Goal: Contribute content

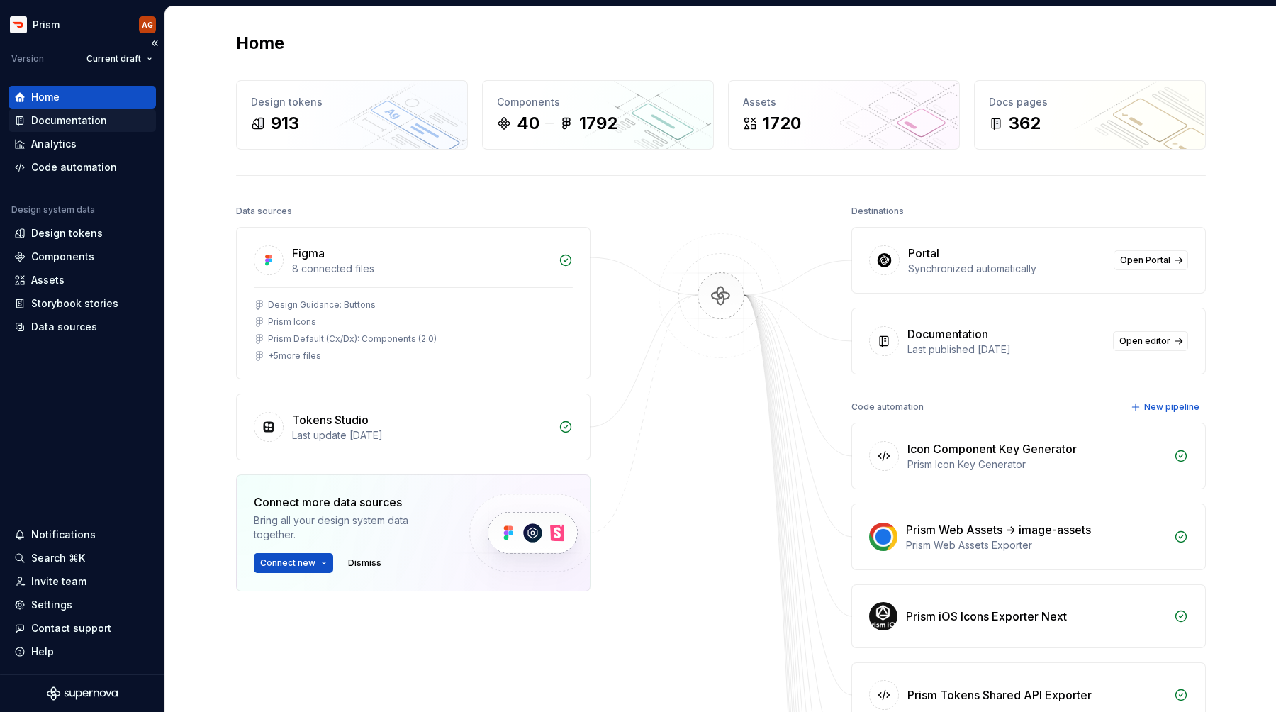
click at [112, 112] on div "Documentation" at bounding box center [82, 120] width 147 height 23
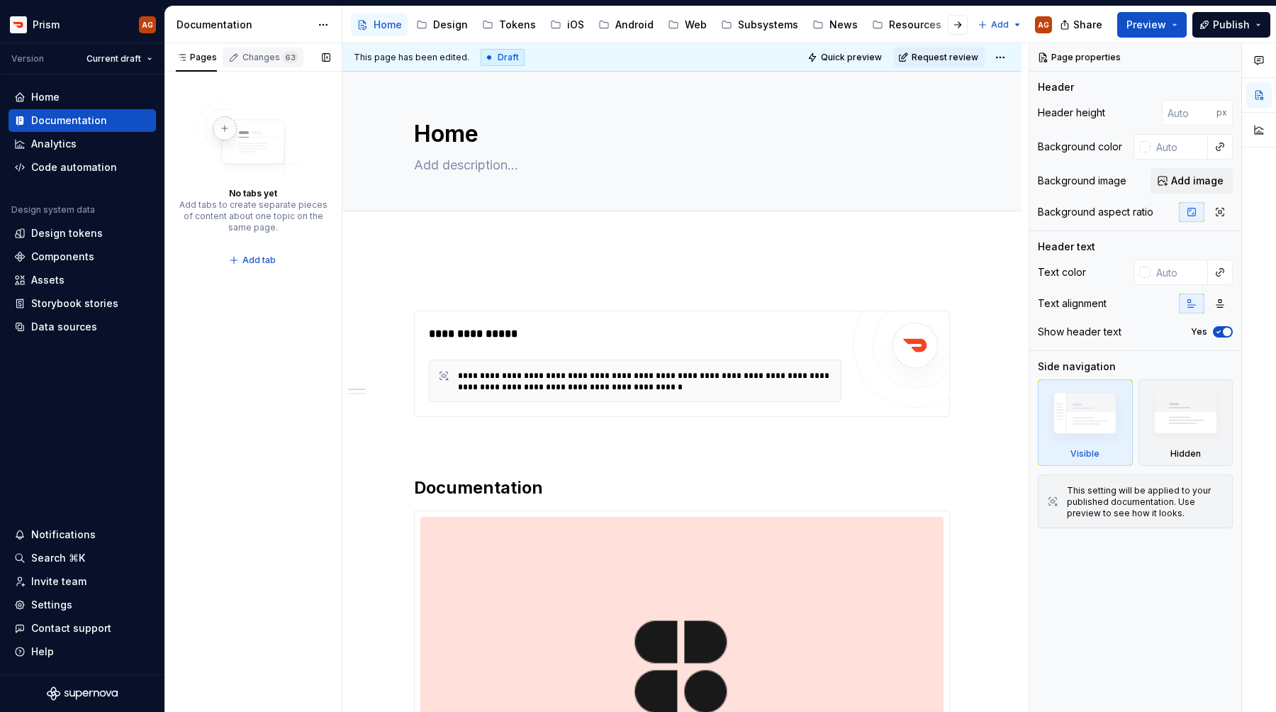
click at [272, 60] on div "Changes 63" at bounding box center [270, 57] width 55 height 11
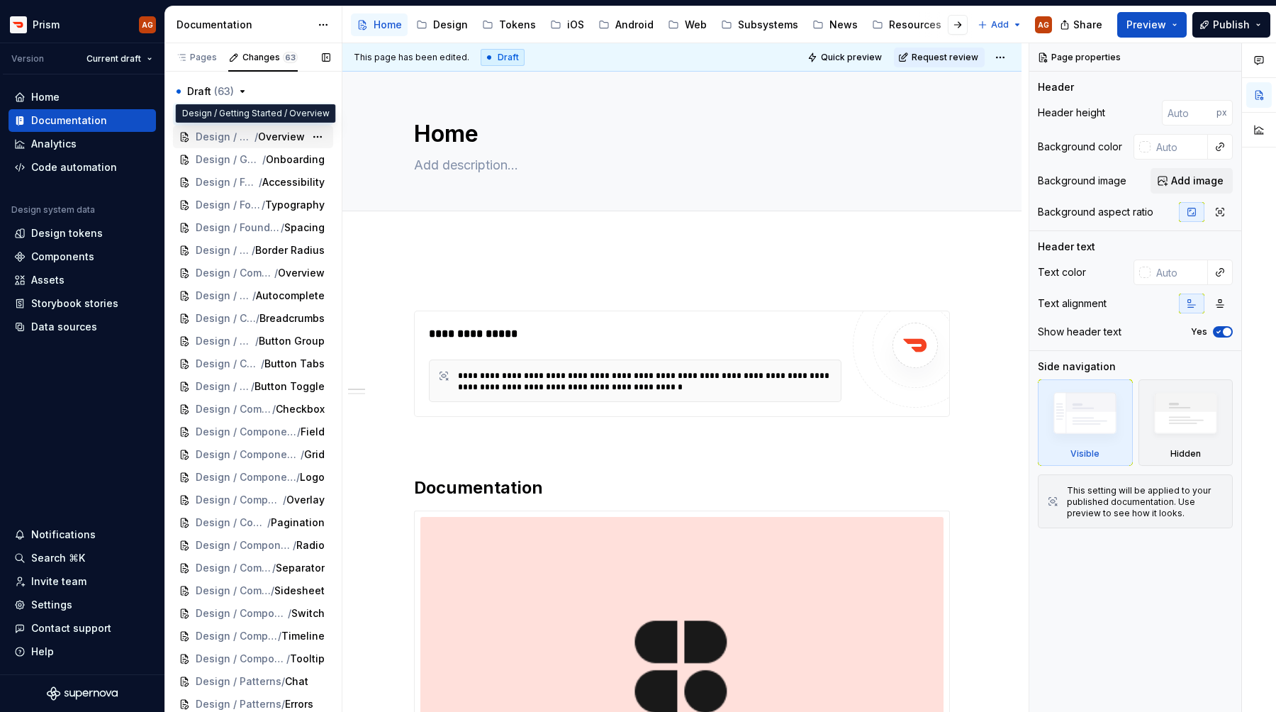
click at [267, 130] on span "Overview" at bounding box center [281, 137] width 47 height 14
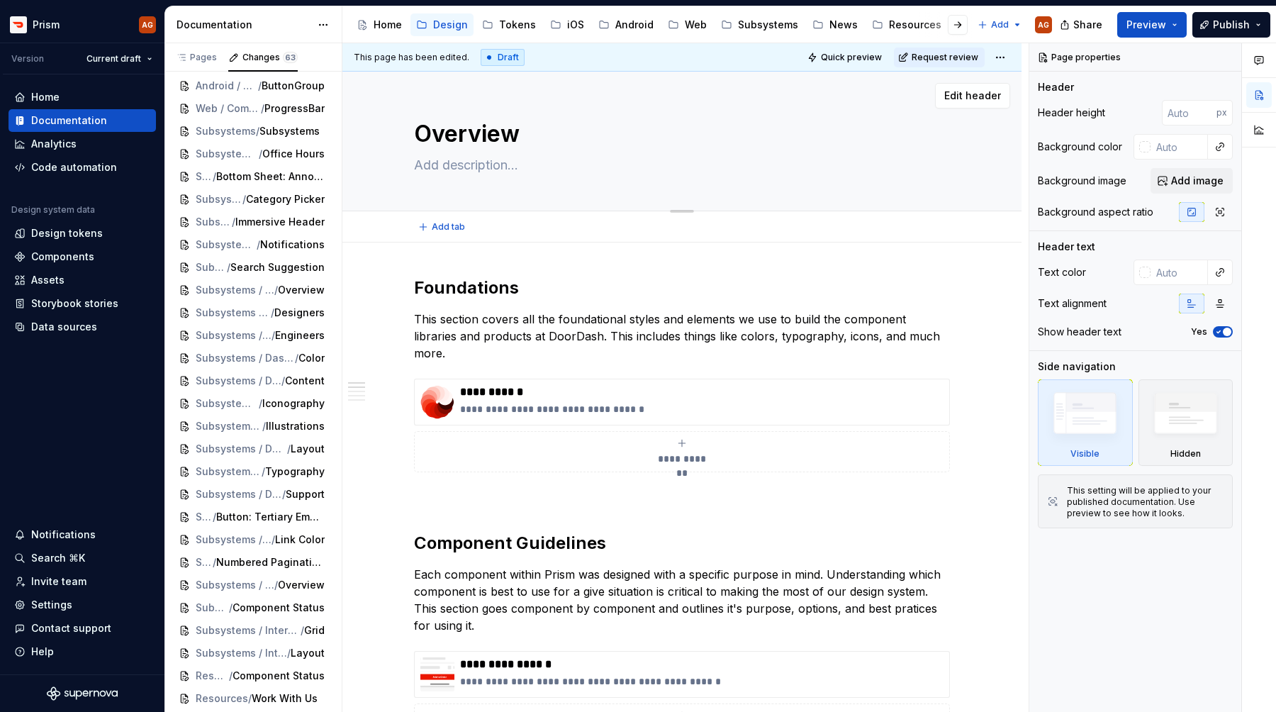
click at [479, 128] on textarea "Overview" at bounding box center [679, 134] width 536 height 34
click at [1255, 128] on button "button" at bounding box center [1260, 130] width 26 height 26
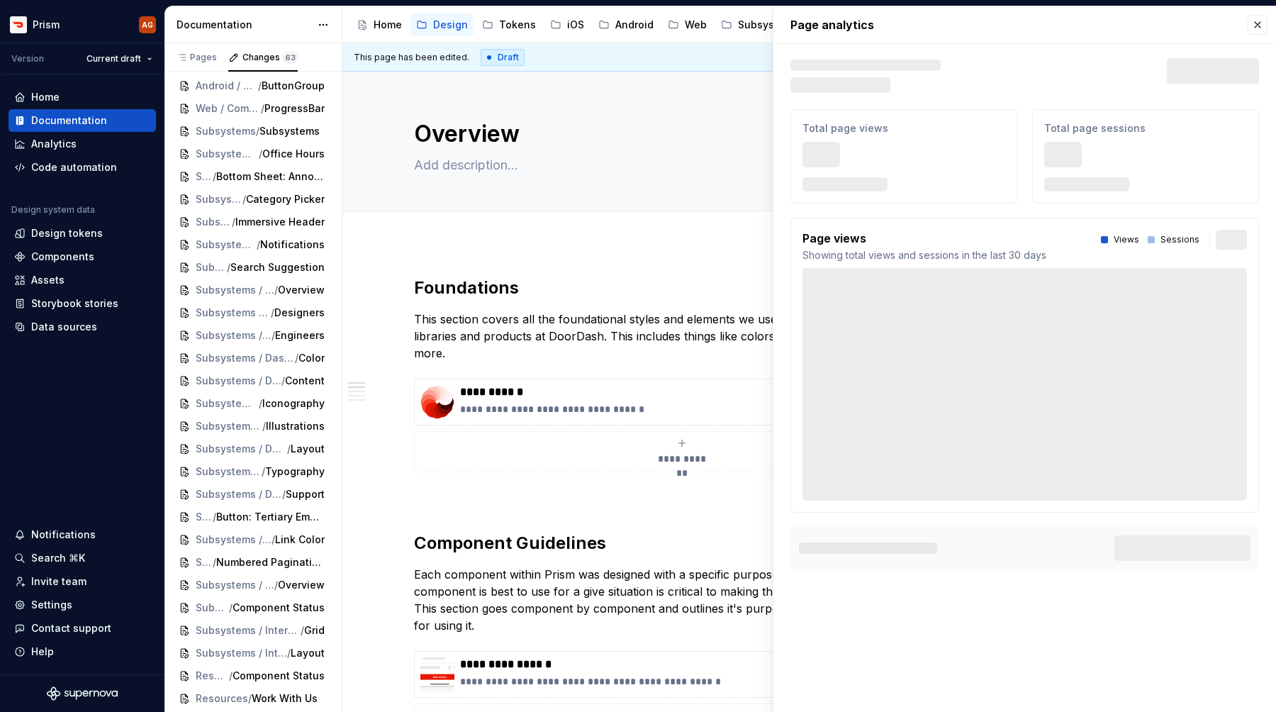
type textarea "*"
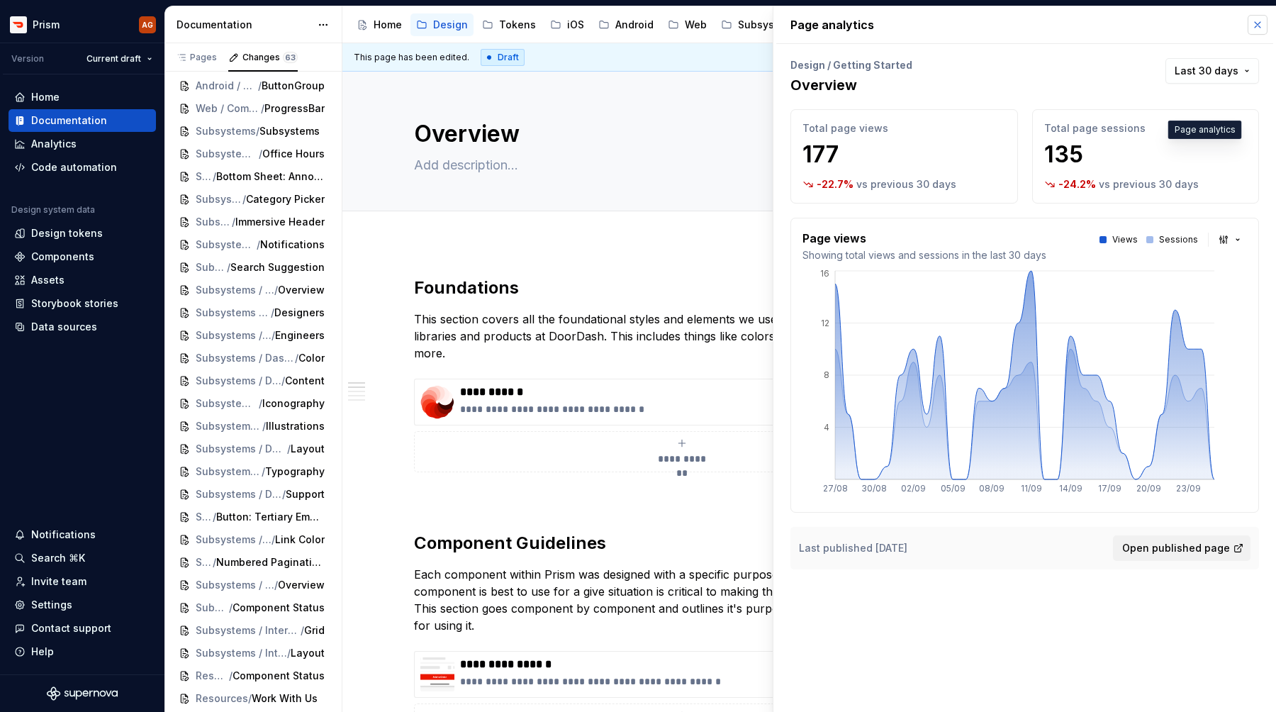
click at [1257, 18] on button "button" at bounding box center [1258, 25] width 20 height 20
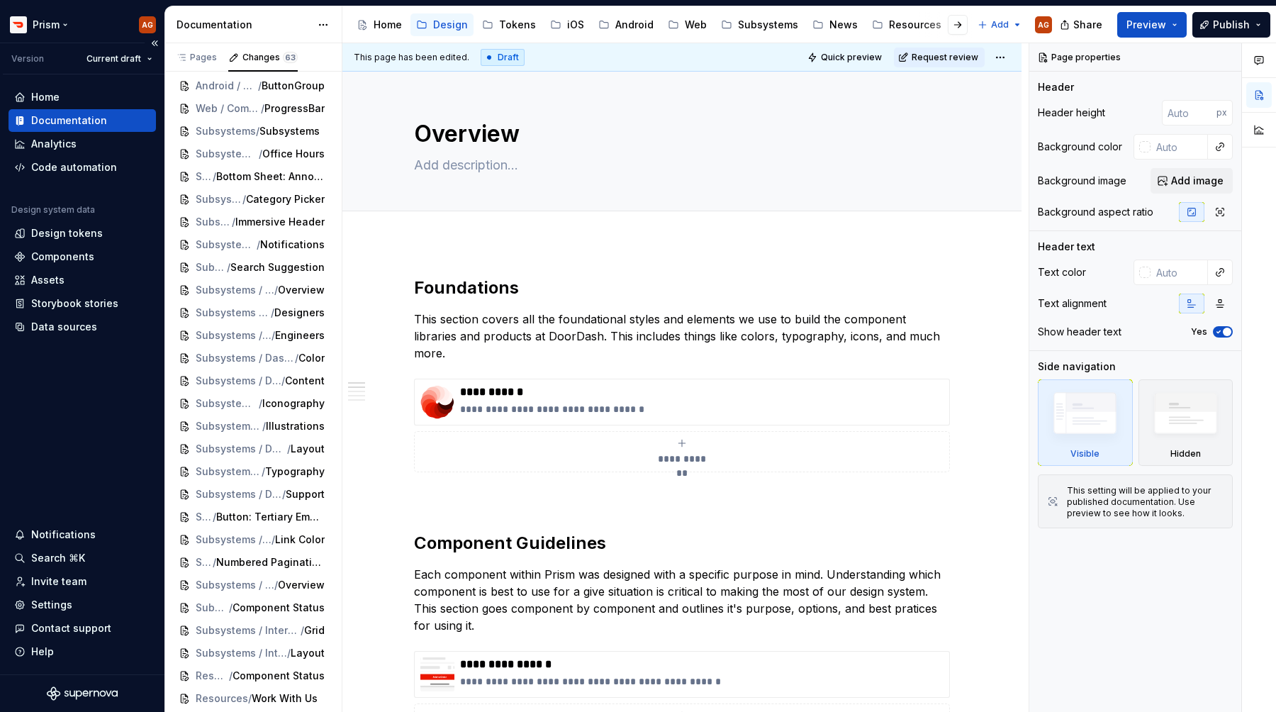
type textarea "*"
click at [52, 96] on div "Home" at bounding box center [45, 97] width 28 height 14
